Goal: Task Accomplishment & Management: Use online tool/utility

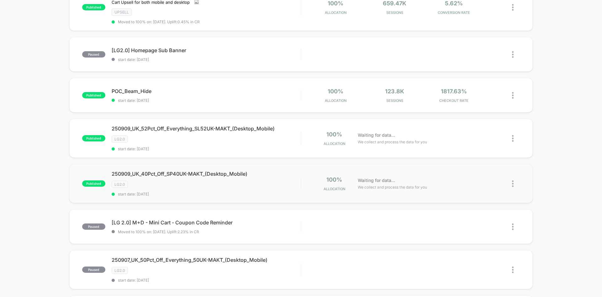
scroll to position [188, 0]
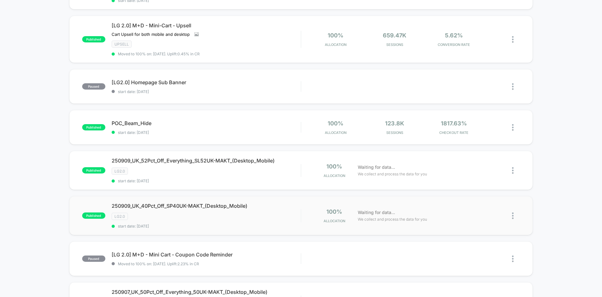
click at [513, 216] on img at bounding box center [513, 215] width 2 height 7
click at [486, 192] on div "Duplicate" at bounding box center [481, 194] width 56 height 14
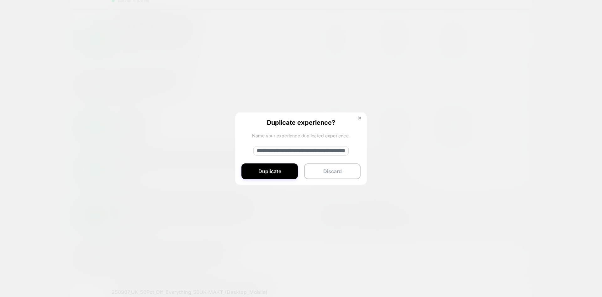
click at [323, 156] on div "**********" at bounding box center [301, 148] width 132 height 73
click at [323, 152] on input "**********" at bounding box center [301, 150] width 95 height 9
paste input
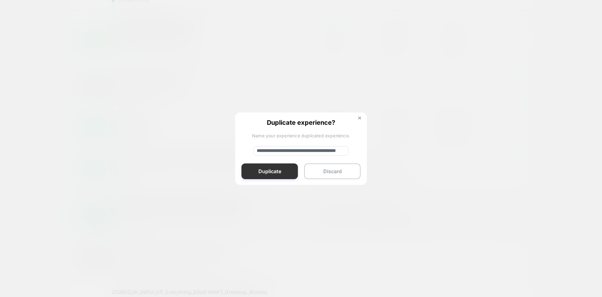
type input "**********"
click at [273, 172] on button "Duplicate" at bounding box center [270, 171] width 56 height 16
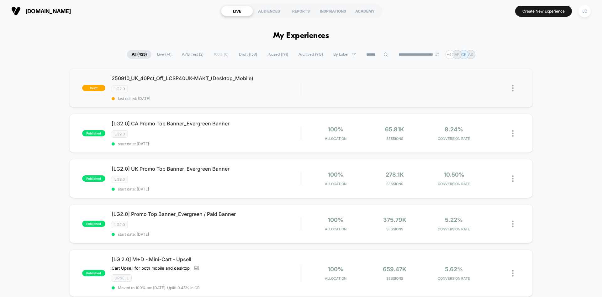
click at [513, 88] on img at bounding box center [513, 88] width 2 height 7
click at [480, 57] on div "Edit" at bounding box center [481, 59] width 56 height 14
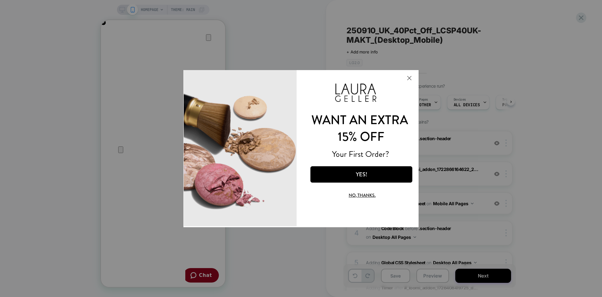
click at [410, 77] on button "Close Modal" at bounding box center [409, 77] width 17 height 15
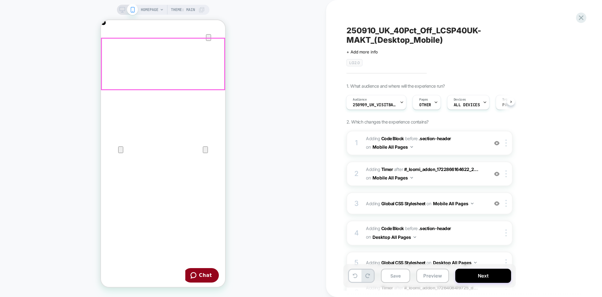
scroll to position [0, 124]
click at [111, 46] on icon "Close" at bounding box center [108, 50] width 8 height 8
click at [0, 0] on span "Adding Code Block BEFORE .section-header .section-header on Mobile All Pages" at bounding box center [0, 0] width 0 height 0
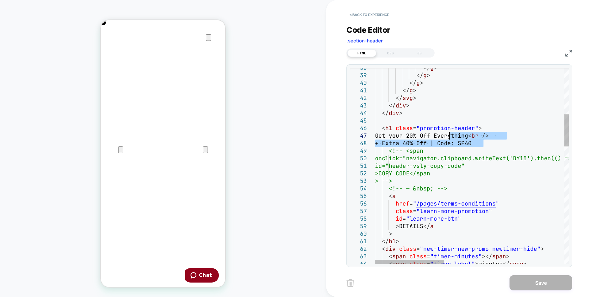
scroll to position [0, 0]
drag, startPoint x: 450, startPoint y: 138, endPoint x: 388, endPoint y: 134, distance: 62.3
drag, startPoint x: 486, startPoint y: 143, endPoint x: 388, endPoint y: 136, distance: 98.1
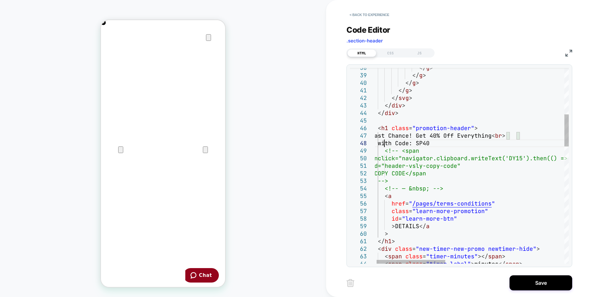
scroll to position [53, 13]
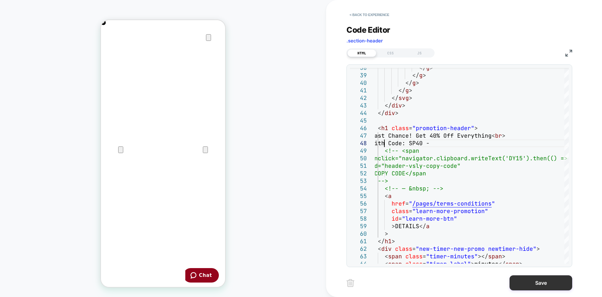
type textarea "**********"
click at [543, 282] on button "Save" at bounding box center [541, 282] width 63 height 15
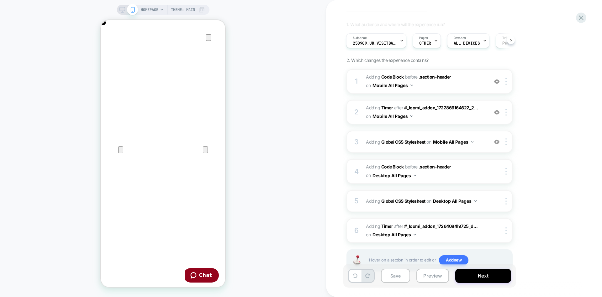
scroll to position [63, 0]
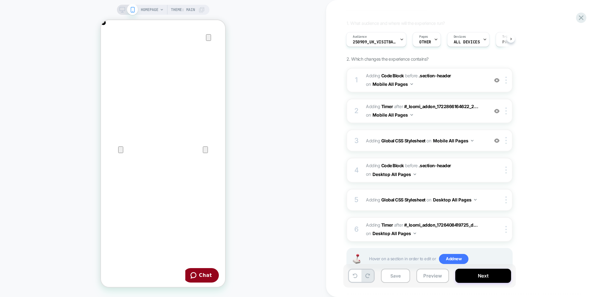
click at [120, 8] on icon at bounding box center [123, 10] width 6 height 6
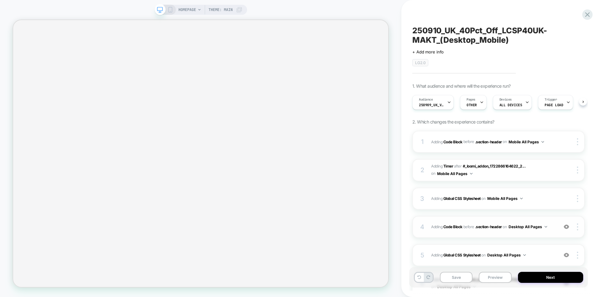
scroll to position [0, 0]
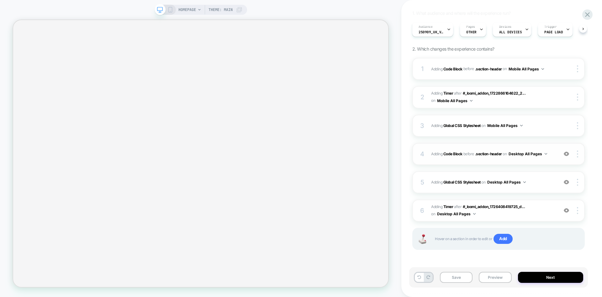
click at [554, 158] on div "4 Adding Code Block BEFORE .section-header .section-header on Desktop All Pages…" at bounding box center [499, 154] width 173 height 22
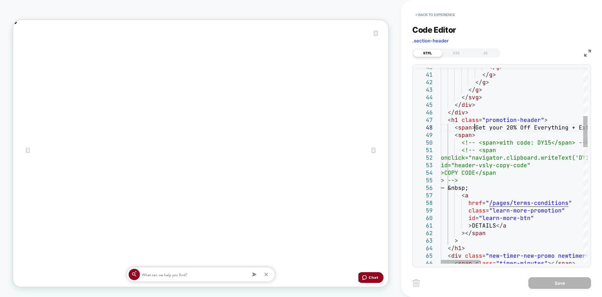
scroll to position [0, 0]
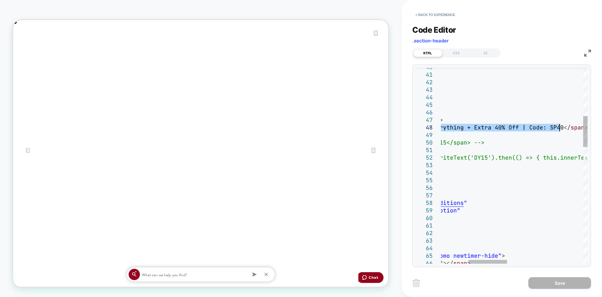
drag, startPoint x: 476, startPoint y: 127, endPoint x: 560, endPoint y: 130, distance: 84.8
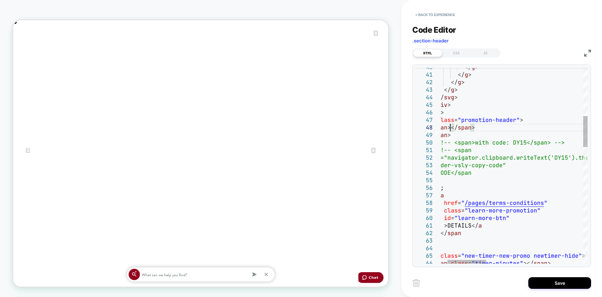
type textarea "**********"
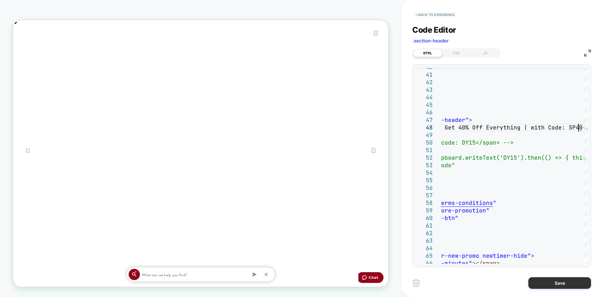
click at [562, 280] on button "Save" at bounding box center [560, 283] width 63 height 12
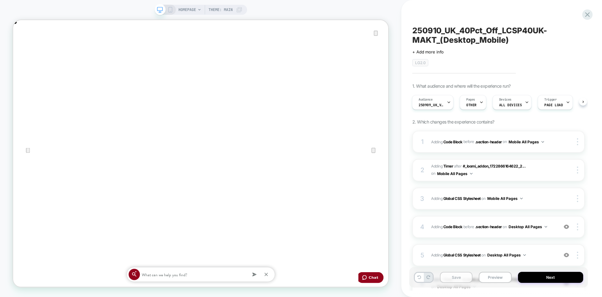
scroll to position [0, 1001]
drag, startPoint x: 457, startPoint y: 277, endPoint x: 465, endPoint y: 185, distance: 92.9
click at [458, 280] on button "Save" at bounding box center [456, 276] width 33 height 11
click at [441, 108] on div "Audience 250909_UK_VisitBanner_SP40UK-MAKT" at bounding box center [432, 102] width 38 height 14
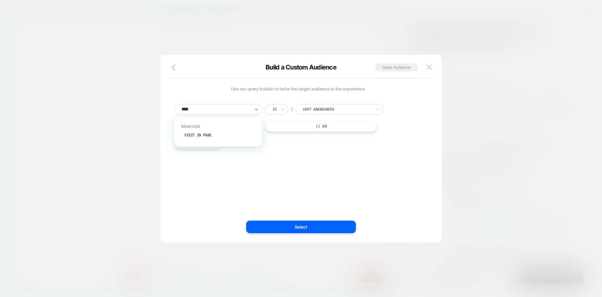
type input "*****"
click at [224, 138] on div "Visit In Page" at bounding box center [222, 135] width 82 height 10
click at [281, 107] on icon at bounding box center [283, 109] width 4 height 6
type input "**"
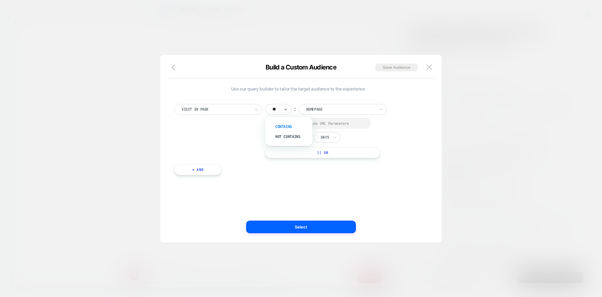
click at [0, 0] on div "Contains" at bounding box center [0, 0] width 0 height 0
drag, startPoint x: 275, startPoint y: 122, endPoint x: 304, endPoint y: 136, distance: 32.0
click at [275, 123] on div at bounding box center [274, 123] width 5 height 5
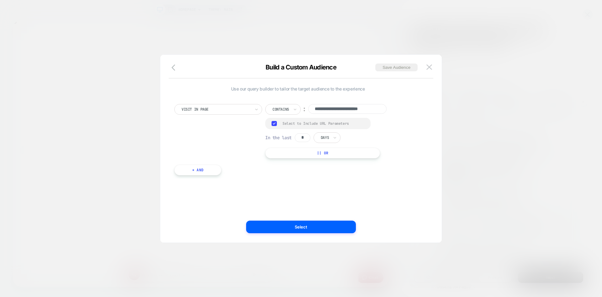
drag, startPoint x: 293, startPoint y: 136, endPoint x: 329, endPoint y: 143, distance: 36.7
click at [291, 136] on div "In the last * Days" at bounding box center [302, 137] width 75 height 11
type input "*"
click at [332, 137] on div "Days" at bounding box center [327, 137] width 27 height 11
click at [0, 0] on div "Hours" at bounding box center [0, 0] width 0 height 0
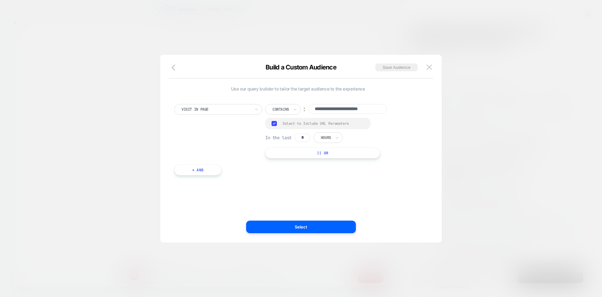
scroll to position [0, 500]
click at [0, 0] on input "**********" at bounding box center [0, 0] width 0 height 0
paste input
type input "**********"
click at [393, 70] on button "Save Audience" at bounding box center [397, 67] width 42 height 8
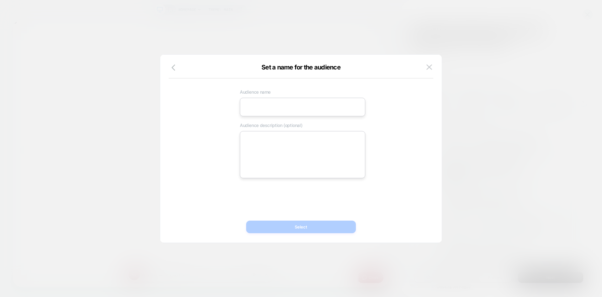
click at [0, 0] on input at bounding box center [0, 0] width 0 height 0
paste input "**********"
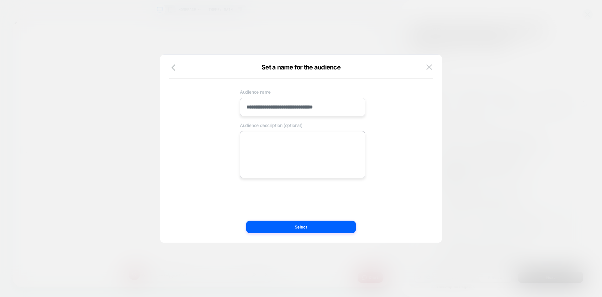
type input "**********"
click at [335, 161] on textarea at bounding box center [303, 154] width 126 height 47
paste textarea "**********"
type textarea "*"
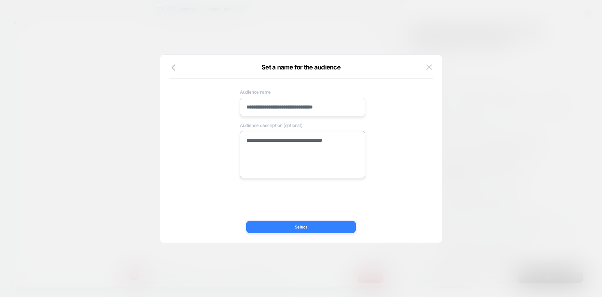
type textarea "**********"
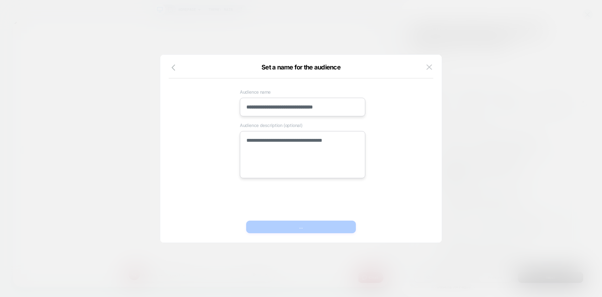
type textarea "*"
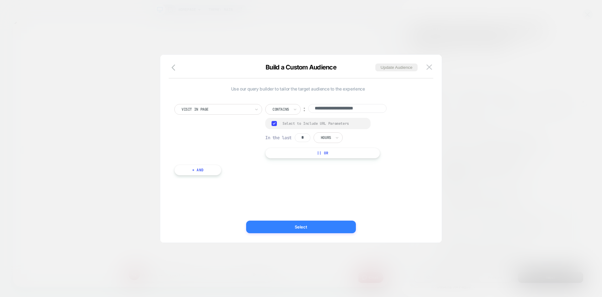
scroll to position [0, 0]
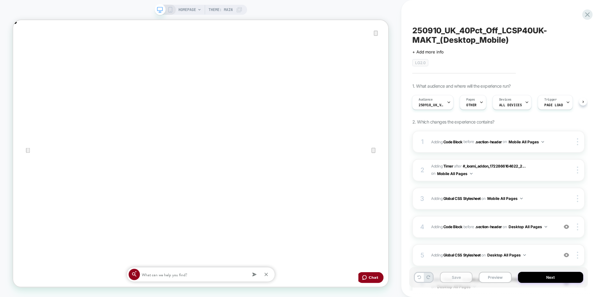
click at [462, 278] on button "Save" at bounding box center [456, 276] width 33 height 11
click at [545, 277] on button "Next" at bounding box center [551, 276] width 66 height 11
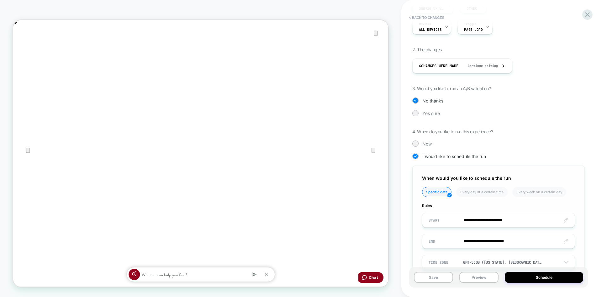
scroll to position [123, 0]
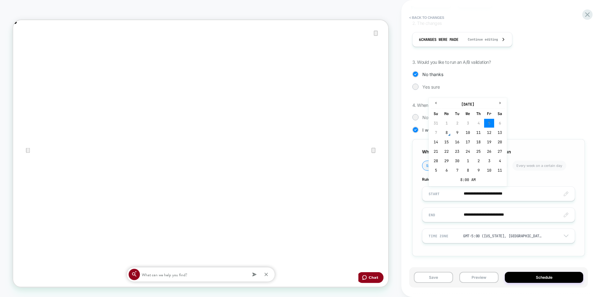
click at [492, 194] on input "**********" at bounding box center [499, 193] width 152 height 15
click at [449, 135] on td "8" at bounding box center [447, 132] width 10 height 9
type input "**********"
click at [0, 0] on input "**********" at bounding box center [0, 0] width 0 height 0
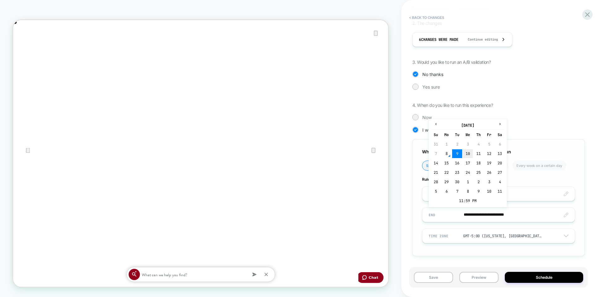
click at [0, 0] on td "10" at bounding box center [0, 0] width 0 height 0
type input "**********"
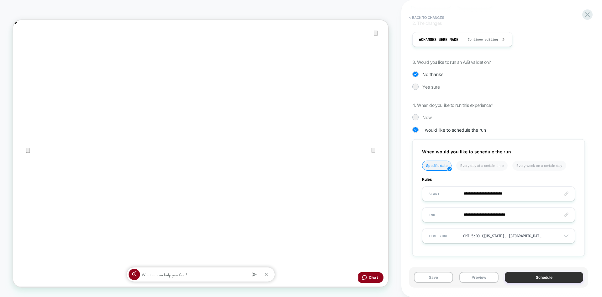
click at [528, 274] on button "Schedule" at bounding box center [544, 276] width 78 height 11
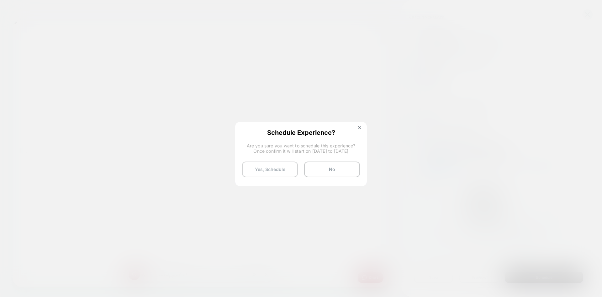
click at [0, 0] on button "Yes, Schedule" at bounding box center [0, 0] width 0 height 0
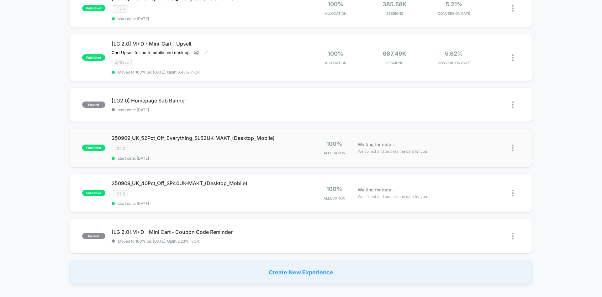
scroll to position [345, 0]
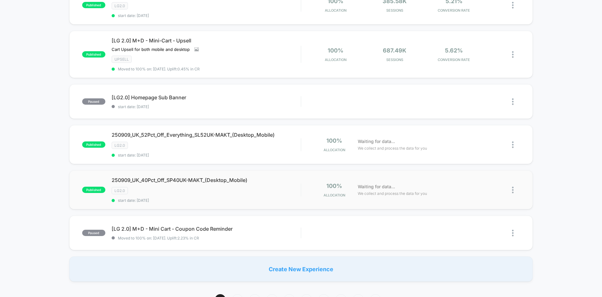
click at [512, 188] on img at bounding box center [513, 189] width 2 height 7
click at [477, 155] on div "Edit" at bounding box center [481, 154] width 56 height 14
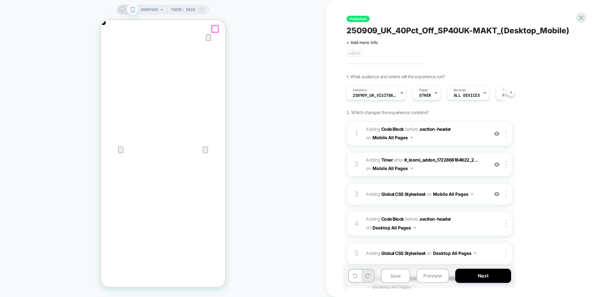
click at [111, 46] on icon "Close" at bounding box center [108, 50] width 8 height 8
click at [473, 140] on span "Adding Code Block BEFORE .section-header .section-header on Mobile All Pages" at bounding box center [426, 133] width 120 height 17
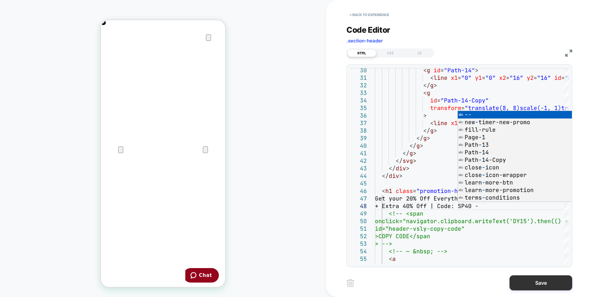
scroll to position [53, 118]
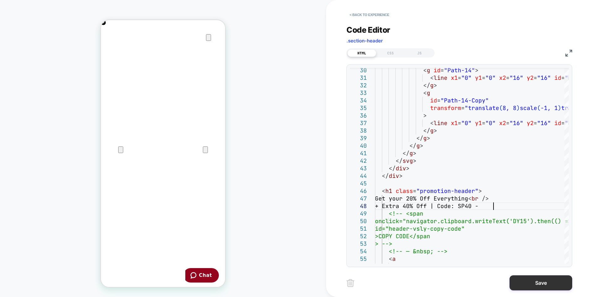
type textarea "**********"
click at [532, 280] on button "Save" at bounding box center [541, 282] width 63 height 15
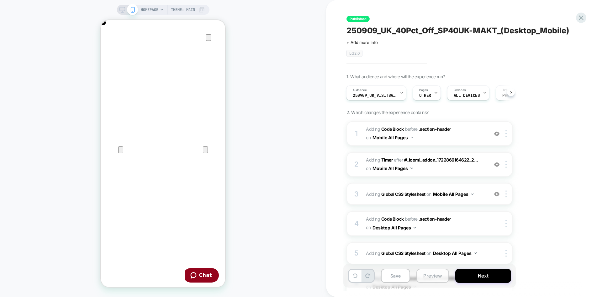
scroll to position [0, 0]
click at [397, 275] on button "Save" at bounding box center [395, 275] width 29 height 14
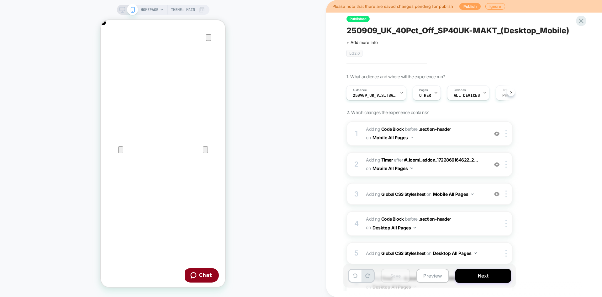
click at [472, 6] on button "Publish" at bounding box center [470, 6] width 21 height 7
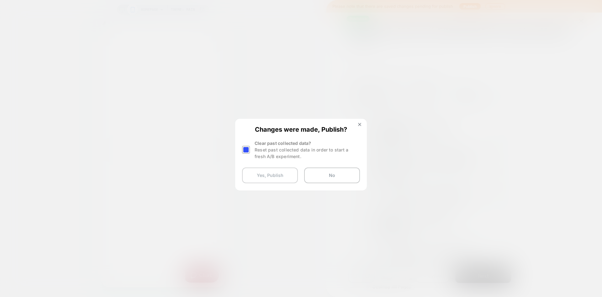
click at [0, 0] on button "Yes, Publish" at bounding box center [0, 0] width 0 height 0
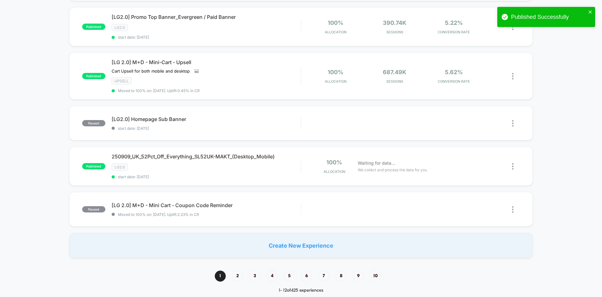
scroll to position [377, 0]
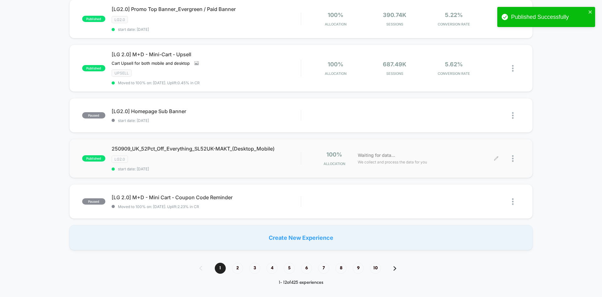
click at [511, 158] on div at bounding box center [509, 158] width 24 height 15
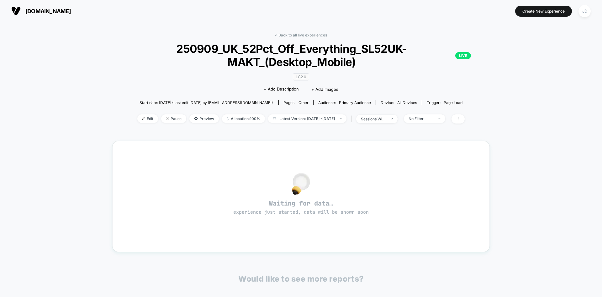
drag, startPoint x: 41, startPoint y: 11, endPoint x: 59, endPoint y: 12, distance: 17.9
click at [41, 11] on span "[DOMAIN_NAME]" at bounding box center [47, 11] width 45 height 7
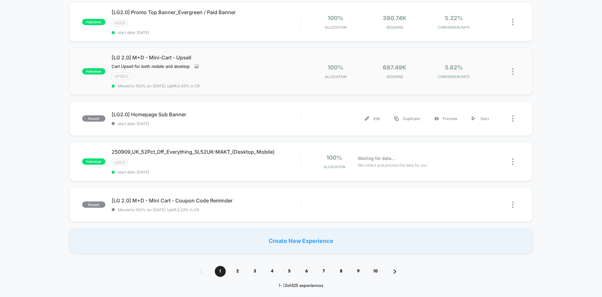
scroll to position [377, 0]
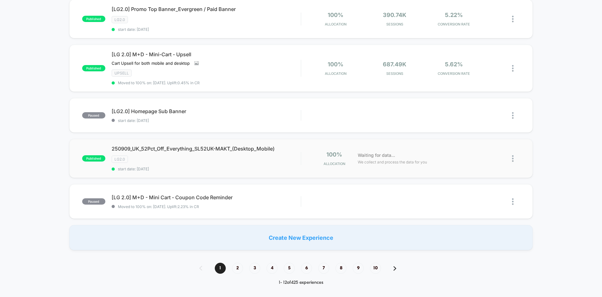
click at [513, 158] on img at bounding box center [513, 158] width 2 height 7
click at [477, 122] on div "Edit" at bounding box center [481, 122] width 56 height 14
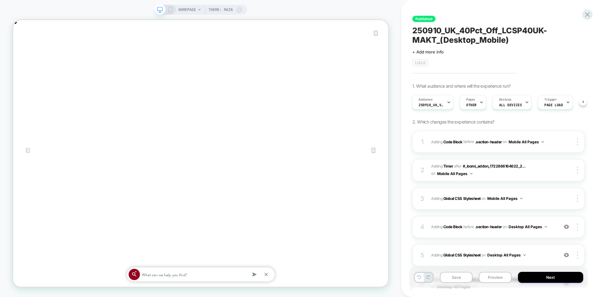
scroll to position [0, 500]
click at [173, 13] on div "HOMEPAGE Theme: MAIN" at bounding box center [201, 10] width 93 height 10
click at [170, 8] on icon at bounding box center [171, 10] width 6 height 6
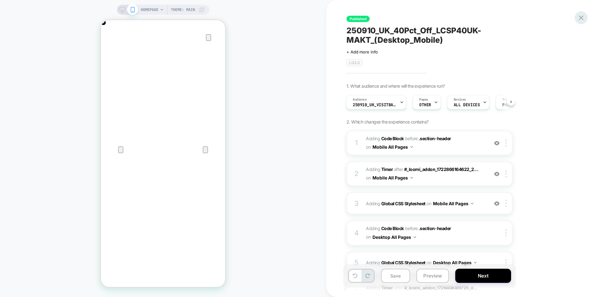
click at [0, 0] on icon at bounding box center [0, 0] width 0 height 0
